Goal: Information Seeking & Learning: Compare options

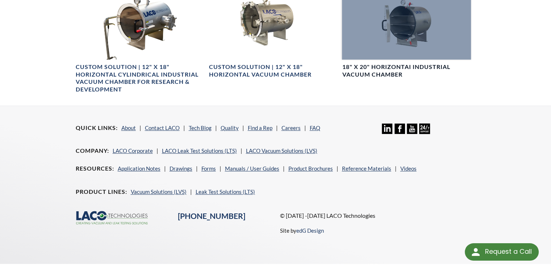
scroll to position [500, 0]
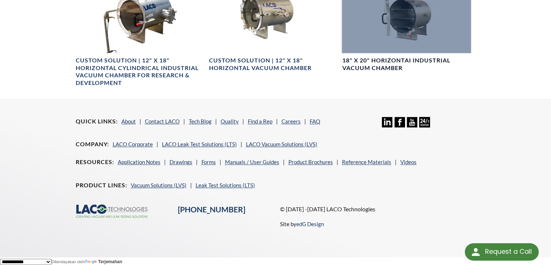
click at [377, 66] on h4 "18" X 20" HorizontaI Industrial Vacuum Chamber" at bounding box center [406, 64] width 129 height 15
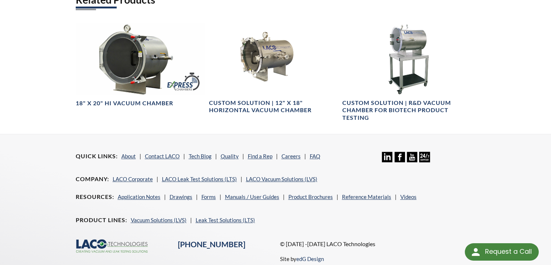
scroll to position [428, 0]
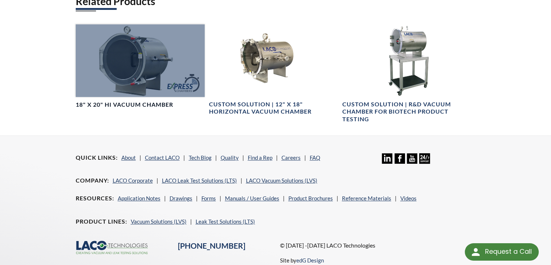
click at [131, 76] on div at bounding box center [140, 60] width 129 height 73
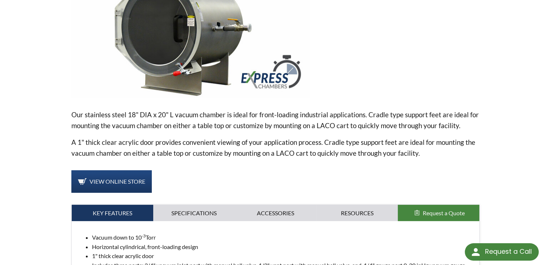
scroll to position [290, 0]
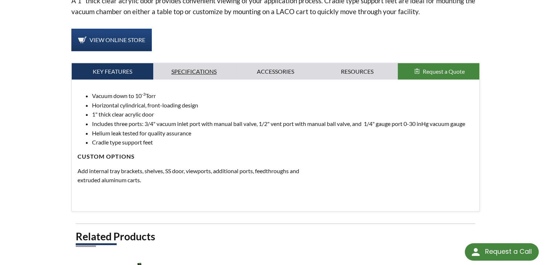
click at [203, 70] on link "Specifications" at bounding box center [194, 71] width 82 height 17
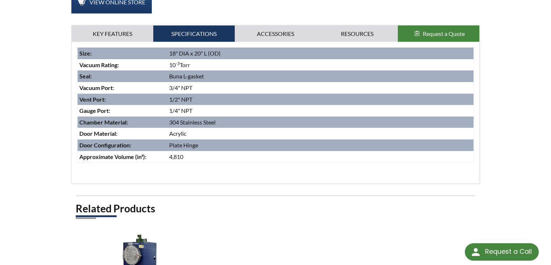
scroll to position [326, 0]
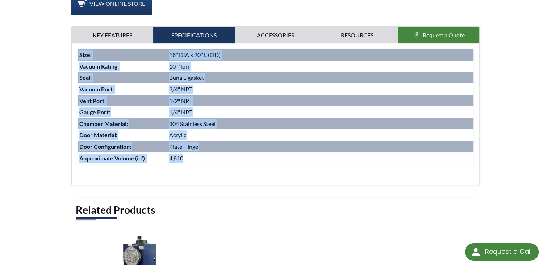
drag, startPoint x: 199, startPoint y: 160, endPoint x: 79, endPoint y: 46, distance: 165.7
click at [79, 46] on div "Vacuum down to 10 -3 Torr Horizontal cylindrical, front-loading design 1" thick…" at bounding box center [276, 113] width 408 height 141
copy div "Size : 18" DIA x 20" L (OD) Vacuum Rating : 10 -3 Torr Seal : Buna L-gasket Vac…"
click at [270, 34] on link "Accessories" at bounding box center [276, 35] width 82 height 17
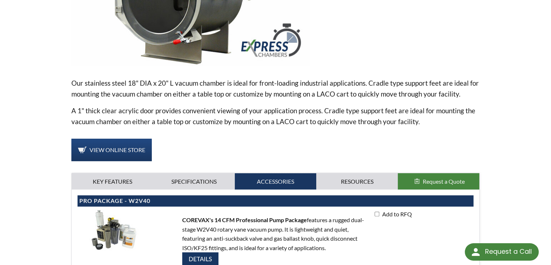
scroll to position [181, 0]
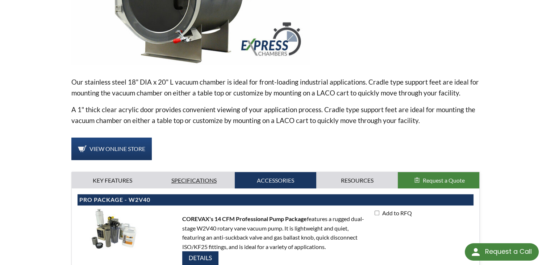
click at [188, 174] on link "Specifications" at bounding box center [194, 180] width 82 height 17
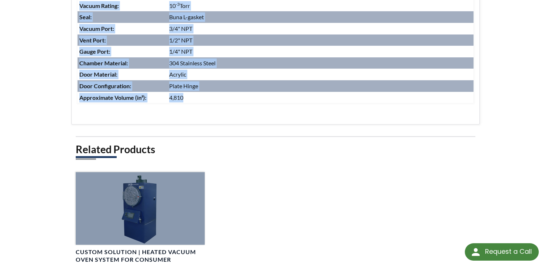
scroll to position [399, 0]
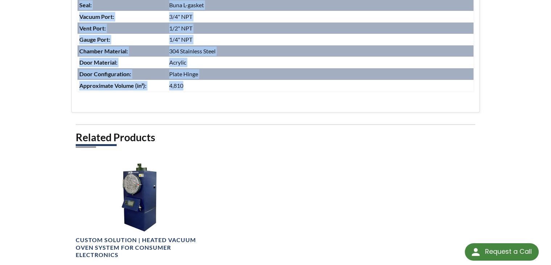
copy div "Size : 18" DIA x 20" L (OD) Vacuum Rating : 10 -3 Torr Seal : Buna L-gasket Vac…"
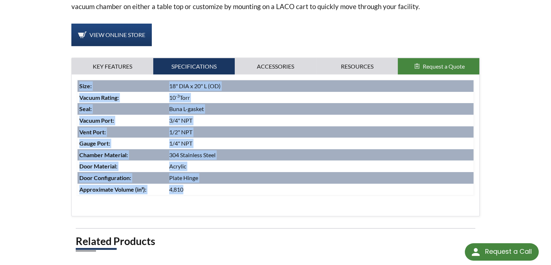
scroll to position [326, 0]
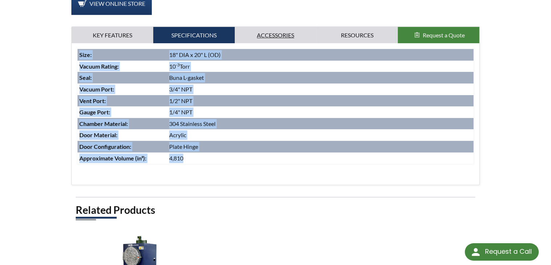
click at [258, 36] on link "Accessories" at bounding box center [276, 35] width 82 height 17
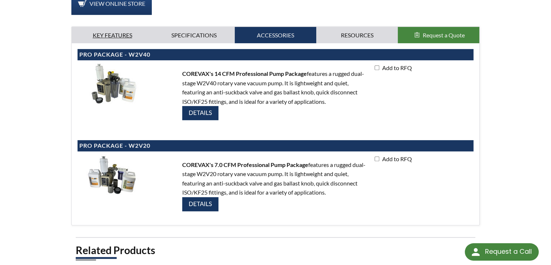
click at [108, 31] on link "Key Features" at bounding box center [113, 35] width 82 height 17
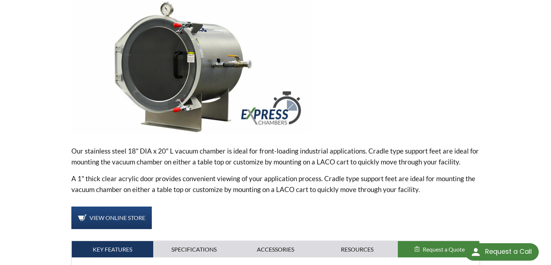
scroll to position [109, 0]
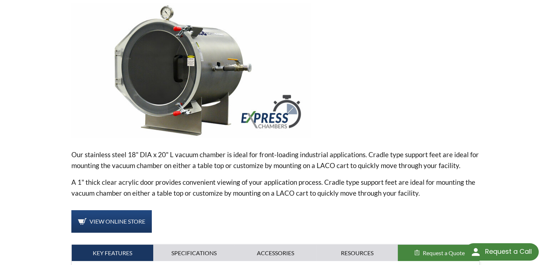
drag, startPoint x: 171, startPoint y: 0, endPoint x: 365, endPoint y: 45, distance: 199.1
click at [364, 45] on div at bounding box center [398, 70] width 164 height 134
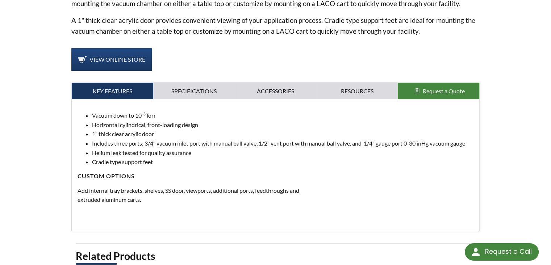
scroll to position [290, 0]
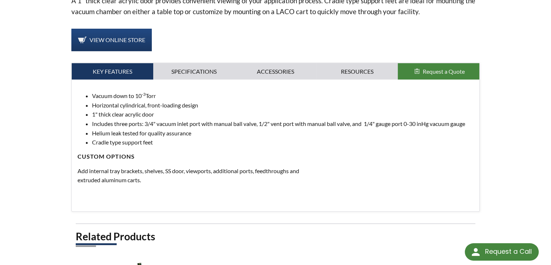
click at [197, 105] on li "Horizontal cylindrical, front-loading design" at bounding box center [283, 104] width 382 height 9
drag, startPoint x: 200, startPoint y: 105, endPoint x: 93, endPoint y: 108, distance: 107.0
click at [93, 108] on li "Horizontal cylindrical, front-loading design" at bounding box center [283, 104] width 382 height 9
copy li "Horizontal cylindrical, front-loading design"
click at [286, 191] on p at bounding box center [199, 194] width 243 height 9
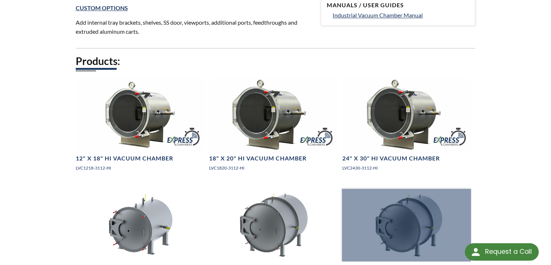
scroll to position [508, 0]
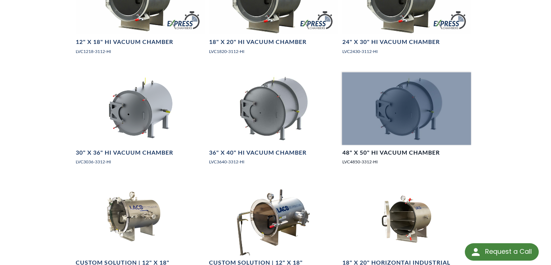
click at [380, 146] on link "48" X 50" HI Vacuum Chamber LVC4850-3312-HI" at bounding box center [406, 121] width 129 height 99
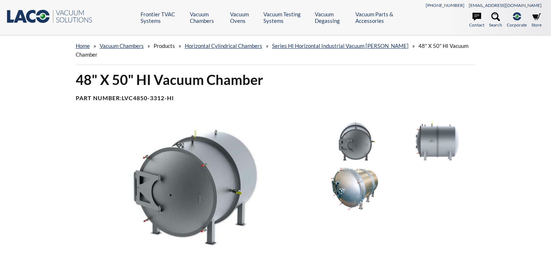
select select "Widget Terjemahan Bahasa"
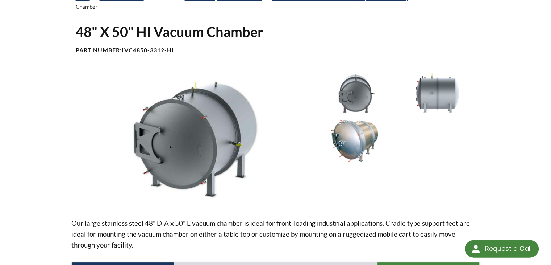
scroll to position [218, 0]
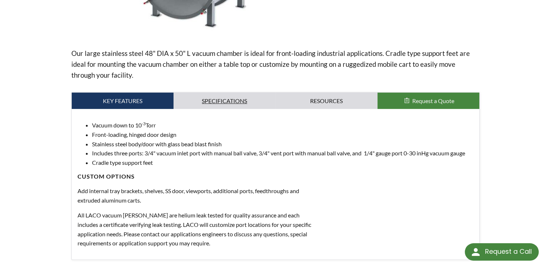
click at [233, 103] on link "Specifications" at bounding box center [225, 100] width 102 height 17
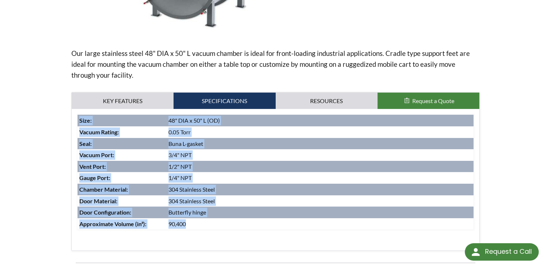
drag, startPoint x: 191, startPoint y: 225, endPoint x: 79, endPoint y: 116, distance: 156.4
click at [79, 116] on tbody "Size: 48" DIA x 50" L (OD) Vacuum Rating : 0.05 Torr Seal : Buna L-gasket Vacuu…" at bounding box center [276, 172] width 397 height 115
click at [196, 139] on td "Buna L-gasket" at bounding box center [320, 144] width 307 height 12
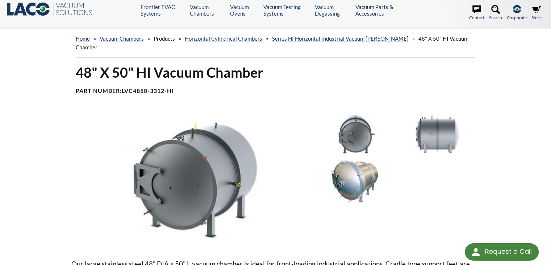
scroll to position [0, 0]
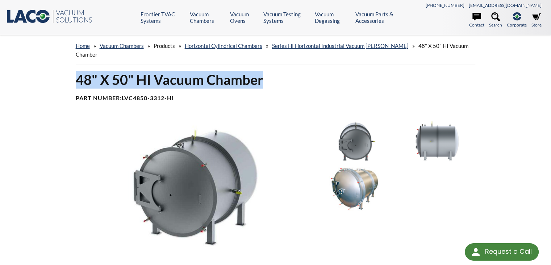
drag, startPoint x: 268, startPoint y: 80, endPoint x: 76, endPoint y: 83, distance: 191.8
click at [76, 83] on h1 "48" X 50" HI Vacuum Chamber" at bounding box center [276, 80] width 400 height 18
copy h1 "48" X 50" HI Vacuum Chamber"
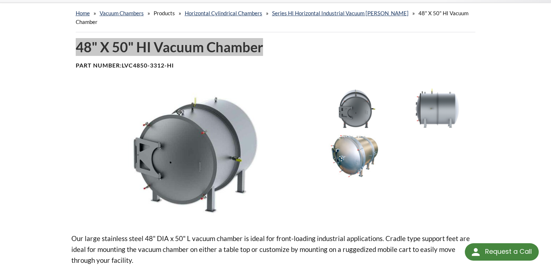
scroll to position [145, 0]
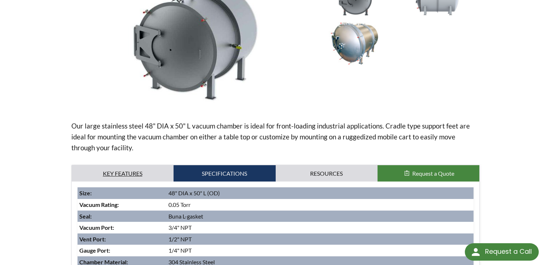
click at [138, 173] on link "Key Features" at bounding box center [123, 173] width 102 height 17
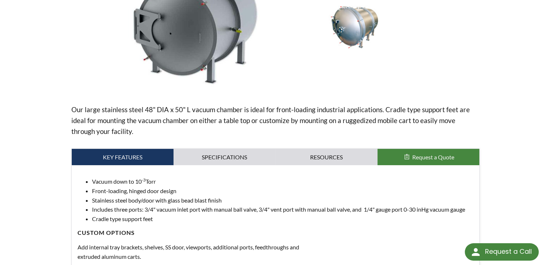
scroll to position [218, 0]
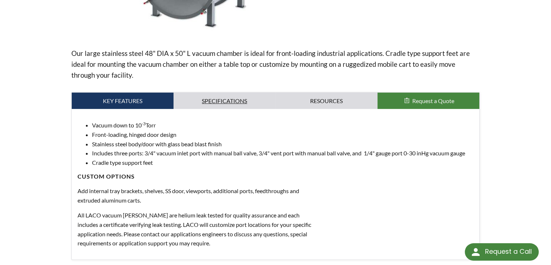
click at [224, 96] on link "Specifications" at bounding box center [225, 100] width 102 height 17
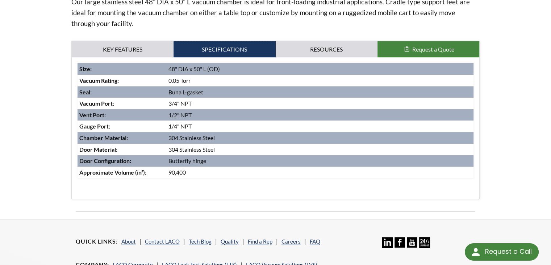
scroll to position [290, 0]
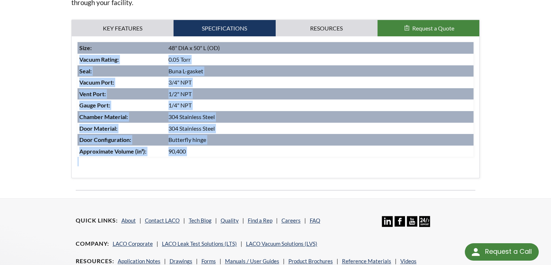
drag, startPoint x: 225, startPoint y: 160, endPoint x: 79, endPoint y: 54, distance: 181.0
click at [79, 54] on div "Size: 48" DIA x 50" L (OD) Vacuum Rating : 0.05 Torr Seal : Buna L-gasket Vacuu…" at bounding box center [276, 104] width 397 height 124
click at [247, 164] on p at bounding box center [199, 161] width 243 height 9
